Goal: Task Accomplishment & Management: Complete application form

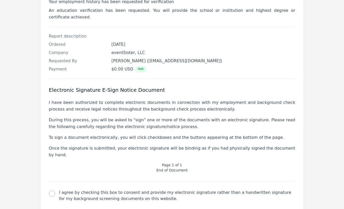
scroll to position [139, 0]
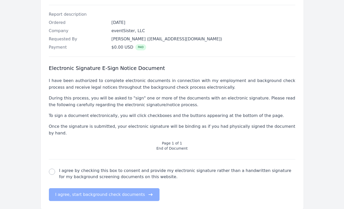
click at [86, 159] on div "electronic signature check I agree by checking this box to consent and provide …" at bounding box center [172, 180] width 246 height 42
click at [87, 168] on label "I agree by checking this box to consent and provide my electronic signature rat…" at bounding box center [177, 174] width 236 height 12
click at [55, 169] on input "I agree by checking this box to consent and provide my electronic signature rat…" at bounding box center [52, 172] width 6 height 6
checkbox input "true"
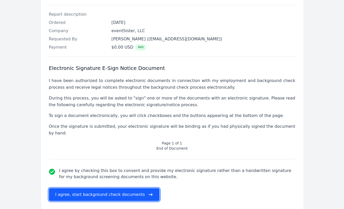
click at [92, 188] on button "I agree, start background check documents" at bounding box center [104, 194] width 111 height 13
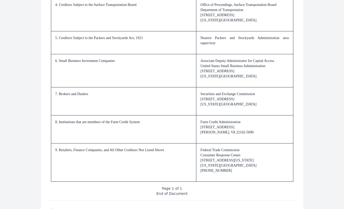
scroll to position [767, 0]
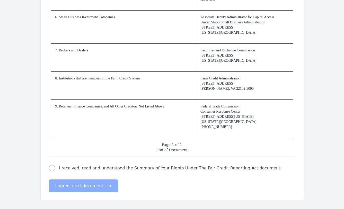
click at [92, 169] on label "I received, read and understood the Summary of Your Rights Under The Fair Credi…" at bounding box center [170, 168] width 222 height 6
click at [55, 169] on input "I received, read and understood the Summary of Your Rights Under The Fair Credi…" at bounding box center [52, 168] width 6 height 6
checkbox input "true"
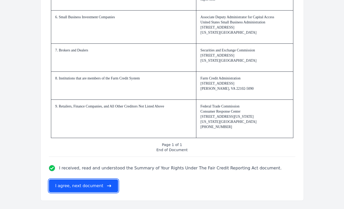
click at [92, 187] on button "I agree, next document" at bounding box center [83, 186] width 69 height 13
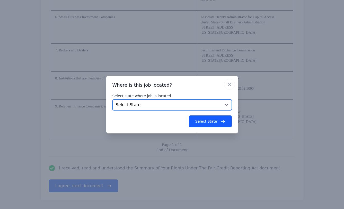
click at [165, 101] on select "Select State [US_STATE] [US_STATE] [US_STATE] [US_STATE] [US_STATE] [US_STATE] …" at bounding box center [171, 105] width 119 height 11
select select "[GEOGRAPHIC_DATA]"
click at [112, 100] on select "Select State [US_STATE] [US_STATE] [US_STATE] [US_STATE] [US_STATE] [US_STATE] …" at bounding box center [171, 105] width 119 height 11
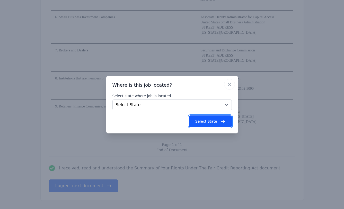
click at [207, 123] on button "Select State" at bounding box center [210, 121] width 43 height 12
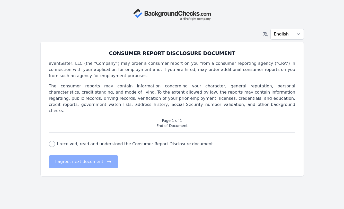
scroll to position [0, 0]
click at [135, 134] on div "consumer report disclosure check I received, read and understood the Consumer R…" at bounding box center [172, 150] width 246 height 35
click at [135, 141] on label "I received, read and understood the Consumer Report Disclosure document." at bounding box center [135, 144] width 157 height 6
click at [55, 141] on input "I received, read and understood the Consumer Report Disclosure document." at bounding box center [52, 144] width 6 height 6
checkbox input "true"
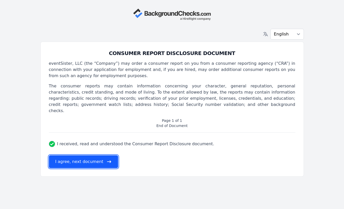
click at [104, 155] on button "I agree, next document" at bounding box center [83, 161] width 69 height 13
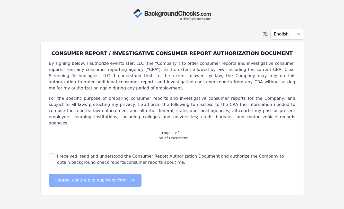
click at [128, 145] on div "consumer report authorization check I received, read and understood the Consume…" at bounding box center [172, 166] width 246 height 42
click at [128, 153] on label "I received, read and understood the Consumer Report Authorization Document and …" at bounding box center [176, 159] width 238 height 12
click at [55, 153] on input "I received, read and understood the Consumer Report Authorization Document and …" at bounding box center [52, 156] width 6 height 6
checkbox input "true"
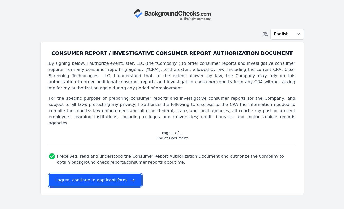
click at [121, 174] on button "I agree, continue to applicant form" at bounding box center [95, 180] width 93 height 13
select select
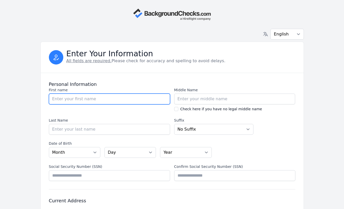
click at [110, 100] on input "First name" at bounding box center [109, 99] width 121 height 11
type input "River"
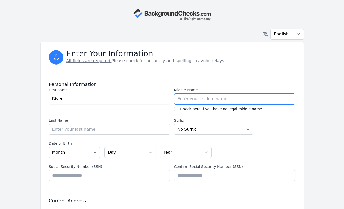
type input "T"
type input "[PERSON_NAME]"
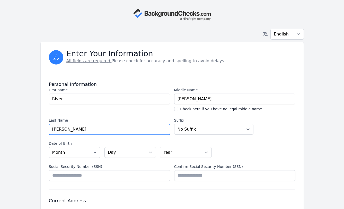
type input "[PERSON_NAME]"
click at [115, 109] on div "First name First name River" at bounding box center [109, 99] width 121 height 24
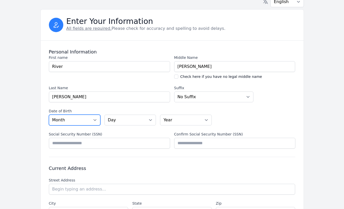
click at [82, 118] on select "Month [DATE] - [DATE] - [DATE] - [DATE] - [DATE] - [DATE] - [DATE] - [DATE] - […" at bounding box center [74, 120] width 51 height 11
select select "11"
click at [49, 115] on select "Month [DATE] - [DATE] - [DATE] - [DATE] - [DATE] - [DATE] - [DATE] - [DATE] - […" at bounding box center [74, 120] width 51 height 11
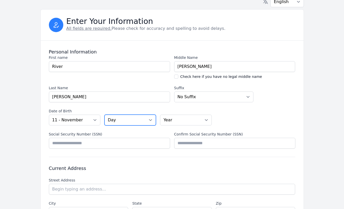
click at [122, 117] on select "Day 01 02 03 04 05 06 07 08 09 10 11 12 13 14 15 16 17 18 19 20 21 22 23 24 25 …" at bounding box center [129, 120] width 51 height 11
select select "16"
click at [104, 115] on select "Day 01 02 03 04 05 06 07 08 09 10 11 12 13 14 15 16 17 18 19 20 21 22 23 24 25 …" at bounding box center [129, 120] width 51 height 11
click at [171, 116] on select "Year [DATE] 2006 2005 2004 2003 2002 2001 2000 1999 1998 1997 1996 1995 1994 19…" at bounding box center [185, 120] width 51 height 11
select select "1999"
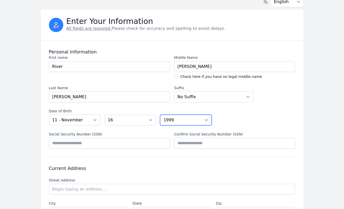
click at [160, 115] on select "Year [DATE] 2006 2005 2004 2003 2002 2001 2000 1999 1998 1997 1996 1995 1994 19…" at bounding box center [185, 120] width 51 height 11
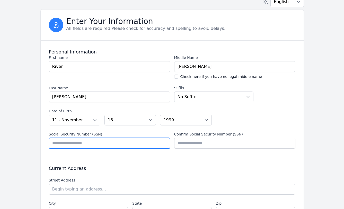
click at [145, 142] on input "Social Security Number (SSN)" at bounding box center [109, 143] width 121 height 11
type input "*********"
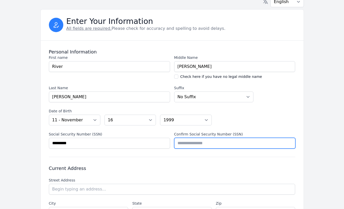
click at [203, 147] on input "Confirm Social Security Number (SSN)" at bounding box center [234, 143] width 121 height 11
type input "*********"
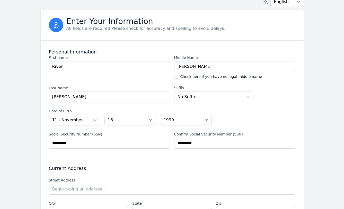
click at [145, 165] on div "Current Address Street Address Street Address City City State State Select a st…" at bounding box center [172, 191] width 246 height 69
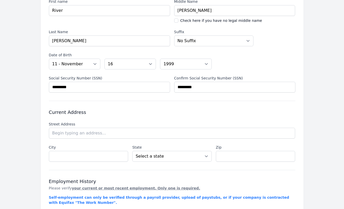
scroll to position [89, 0]
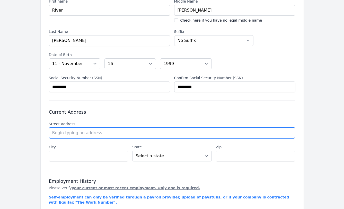
click at [105, 134] on input "text" at bounding box center [172, 133] width 246 height 11
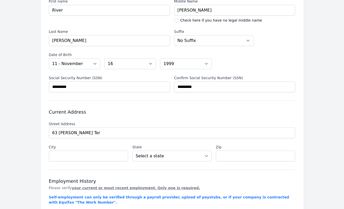
click at [0, 0] on li "[STREET_ADDRESS][PERSON_NAME][US_STATE]" at bounding box center [0, 0] width 0 height 0
type input "[STREET_ADDRESS][PERSON_NAME]"
type input "[US_STATE]"
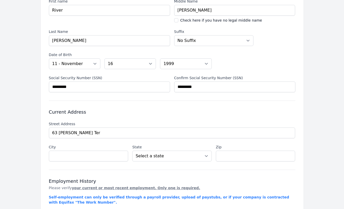
select select "NY"
type input "10031"
click at [113, 167] on div "Current Address Street Address Street Address [GEOGRAPHIC_DATA][PERSON_NAME] [U…" at bounding box center [172, 135] width 246 height 69
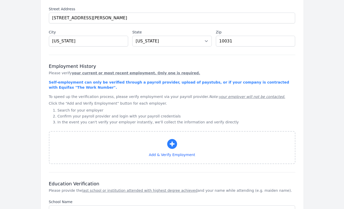
scroll to position [221, 0]
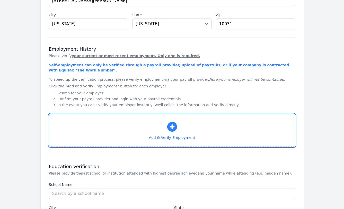
click at [124, 126] on button "Add & Verify Employment" at bounding box center [172, 130] width 246 height 33
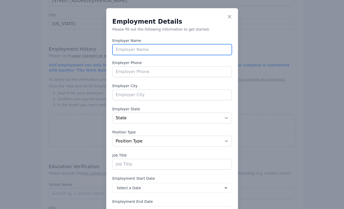
click at [131, 50] on input "text" at bounding box center [171, 49] width 119 height 11
type input "eventSister, LLC"
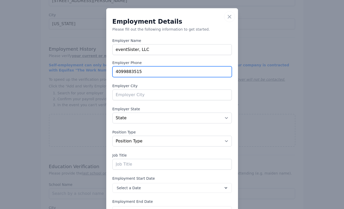
type input "4099883515"
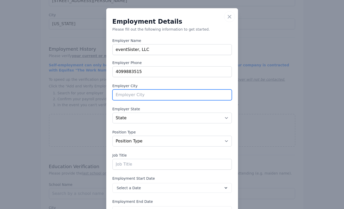
click at [131, 96] on input "text" at bounding box center [171, 94] width 119 height 11
type input "Orange"
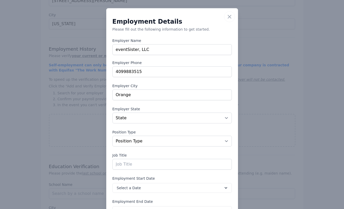
click at [125, 102] on div "Employment Details Please fill out the following information to get started. Em…" at bounding box center [171, 129] width 119 height 220
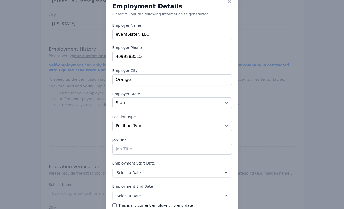
scroll to position [17, 0]
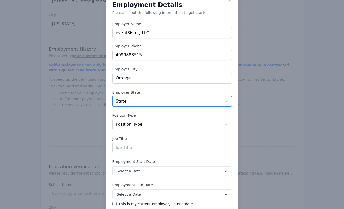
click at [125, 102] on select "State [US_STATE] [US_STATE] [US_STATE] [US_STATE] [US_STATE] [US_STATE] [US_STA…" at bounding box center [171, 101] width 119 height 11
select select "[GEOGRAPHIC_DATA]"
click at [112, 96] on select "State [US_STATE] [US_STATE] [US_STATE] [US_STATE] [US_STATE] [US_STATE] [US_STA…" at bounding box center [171, 101] width 119 height 11
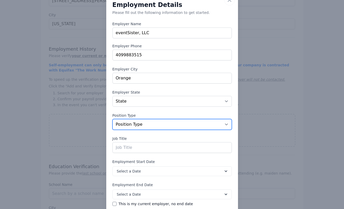
click at [145, 124] on select "Position Type Full Time Part time Self Employed Contract Internship Other" at bounding box center [171, 124] width 119 height 11
select select "contract"
click at [112, 119] on select "Position Type Full Time Part time Self Employed Contract Internship Other" at bounding box center [171, 124] width 119 height 11
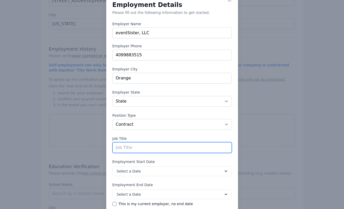
click at [140, 149] on input "text" at bounding box center [171, 147] width 119 height 11
type input "Program & Marketing Manager"
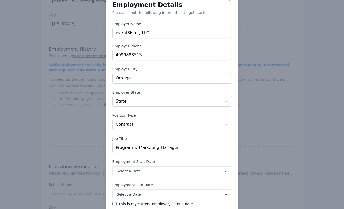
click at [145, 162] on label "Employment Start Date" at bounding box center [171, 161] width 119 height 5
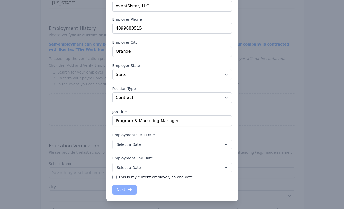
scroll to position [250, 0]
click at [165, 179] on label "This is my current employer, no end date" at bounding box center [156, 177] width 74 height 5
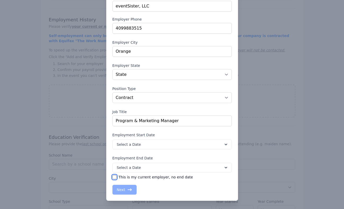
click at [116, 179] on input "This is my current employer, no end date" at bounding box center [114, 177] width 4 height 4
checkbox input "true"
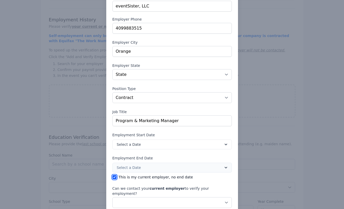
scroll to position [67, 0]
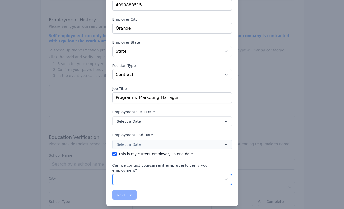
click at [161, 175] on select "No, do not contact my current employer Yes, you may contact my current employer" at bounding box center [171, 179] width 119 height 11
select select "false"
click at [112, 174] on select "No, do not contact my current employer Yes, you may contact my current employer" at bounding box center [171, 179] width 119 height 11
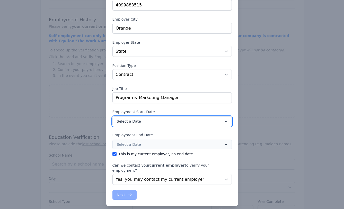
click at [155, 123] on button "Select a Date" at bounding box center [171, 121] width 119 height 10
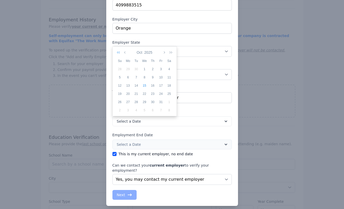
click at [119, 53] on icon "button" at bounding box center [119, 52] width 5 height 4
click at [124, 53] on icon "button" at bounding box center [125, 52] width 3 height 4
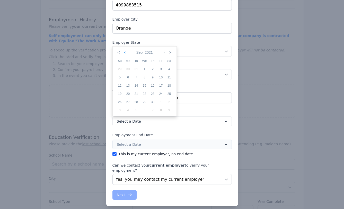
click at [124, 53] on icon "button" at bounding box center [125, 52] width 3 height 4
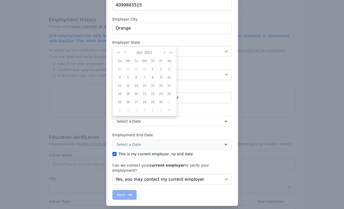
click at [124, 53] on icon "button" at bounding box center [125, 52] width 3 height 4
click at [165, 54] on icon "button" at bounding box center [164, 52] width 3 height 4
click at [129, 70] on div "1" at bounding box center [128, 69] width 8 height 5
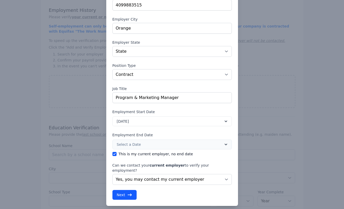
scroll to position [262, 0]
click at [128, 192] on icon "button" at bounding box center [129, 194] width 5 height 5
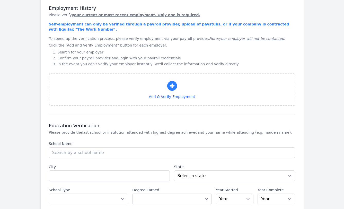
select select "[GEOGRAPHIC_DATA]"
select select "contract"
select select "false"
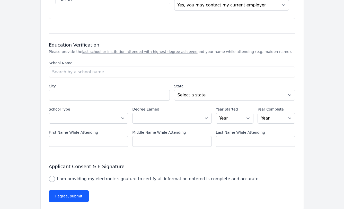
scroll to position [433, 0]
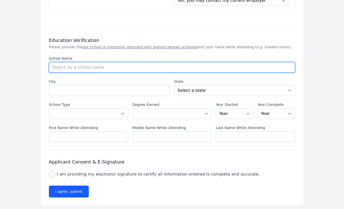
click at [106, 63] on input "School Name" at bounding box center [172, 67] width 246 height 11
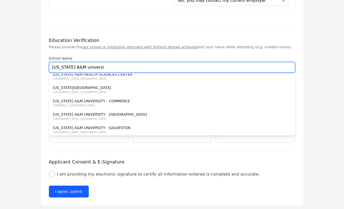
scroll to position [33, 0]
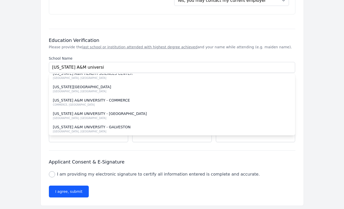
click at [118, 111] on div "[US_STATE] A&M UNIVERSITY - [GEOGRAPHIC_DATA]" at bounding box center [172, 113] width 238 height 5
type input "[US_STATE] A&M UNIVERSITY - [GEOGRAPHIC_DATA]"
type input "[DATE]"
select select "[GEOGRAPHIC_DATA]"
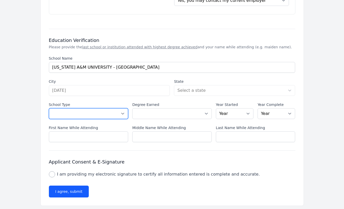
click at [100, 108] on select "Select a School Type High School U.S. College or [GEOGRAPHIC_DATA] (Non-U.S.) O…" at bounding box center [88, 113] width 79 height 11
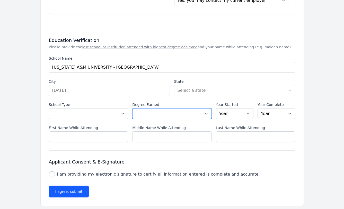
click at [142, 110] on select "Select a Degree No degree or incomplete High School Diploma or GED Associate's …" at bounding box center [171, 113] width 79 height 11
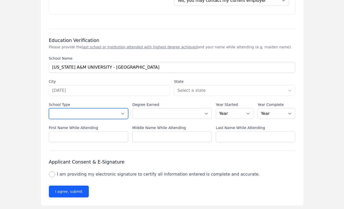
click at [93, 110] on select "Select a School Type High School U.S. College or [GEOGRAPHIC_DATA] (Non-U.S.) O…" at bounding box center [88, 113] width 79 height 11
select select "us_university"
click at [49, 108] on select "Select a School Type High School U.S. College or [GEOGRAPHIC_DATA] (Non-U.S.) O…" at bounding box center [88, 113] width 79 height 11
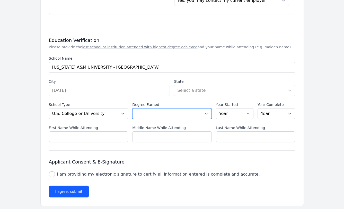
click at [150, 108] on select "Select a Degree No degree or incomplete High School Diploma or GED Associate's …" at bounding box center [171, 113] width 79 height 11
select select "bachelors"
click at [132, 108] on select "Select a Degree No degree or incomplete High School Diploma or GED Associate's …" at bounding box center [171, 113] width 79 height 11
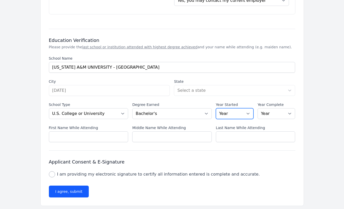
click at [232, 108] on select "Year [DATE] 2024 2023 2022 2021 2020 2019 2018 2017 2016 2015 2014 2013 2012 20…" at bounding box center [235, 113] width 38 height 11
select select "2018"
click at [216, 108] on select "Year [DATE] 2024 2023 2022 2021 2020 2019 2018 2017 2016 2015 2014 2013 2012 20…" at bounding box center [235, 113] width 38 height 11
click at [270, 108] on select "Year [DATE] 2024 2023 2022 2021 2020 2019 2018 2017 2016 2015 2014 2013 2012 20…" at bounding box center [276, 113] width 38 height 11
select select "2022"
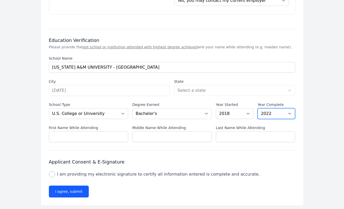
click at [257, 108] on select "Year [DATE] 2024 2023 2022 2021 2020 2019 2018 2017 2016 2015 2014 2013 2012 20…" at bounding box center [276, 113] width 38 height 11
click at [105, 131] on input "First Name While Attending" at bounding box center [88, 136] width 79 height 11
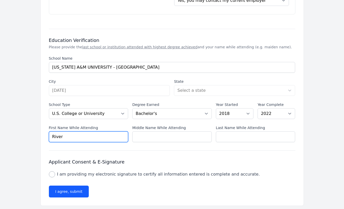
type input "River"
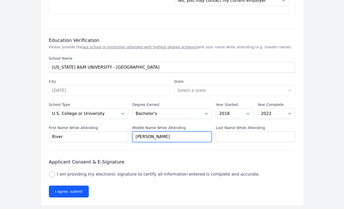
type input "[PERSON_NAME]"
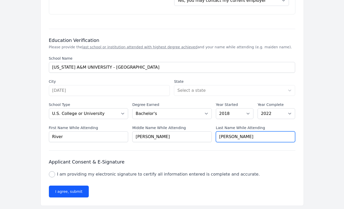
type input "[PERSON_NAME]"
click at [70, 142] on div "Education Verification Please provide the last school or institution attended w…" at bounding box center [172, 90] width 246 height 122
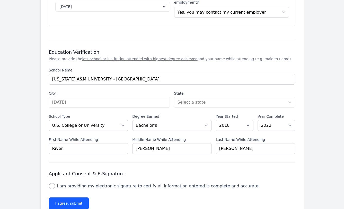
scroll to position [422, 0]
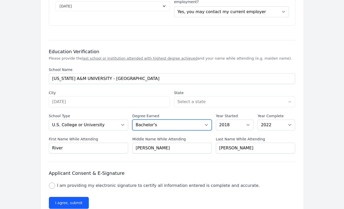
click at [163, 120] on select "Select a Degree No degree or incomplete High School Diploma or GED Associate's …" at bounding box center [171, 125] width 79 height 11
click at [132, 120] on select "Select a Degree No degree or incomplete High School Diploma or GED Associate's …" at bounding box center [171, 125] width 79 height 11
click at [168, 129] on div "School Name School Name [US_STATE][GEOGRAPHIC_DATA] - [DATE][GEOGRAPHIC_DATA] […" at bounding box center [172, 110] width 246 height 86
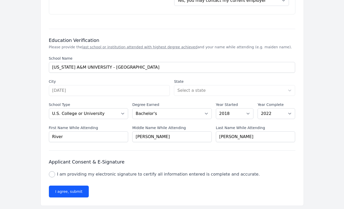
click at [107, 171] on label "I am providing my electronic signature to certify all information entered is co…" at bounding box center [158, 174] width 203 height 6
click at [55, 171] on input "I am providing my electronic signature to certify all information entered is co…" at bounding box center [52, 174] width 6 height 6
checkbox input "true"
click at [77, 186] on button "I agree, submit" at bounding box center [69, 192] width 40 height 12
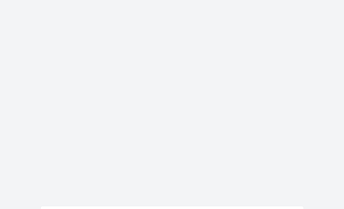
scroll to position [0, 0]
